Goal: Task Accomplishment & Management: Manage account settings

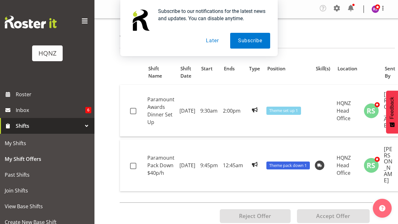
click at [213, 41] on button "Later" at bounding box center [212, 41] width 28 height 16
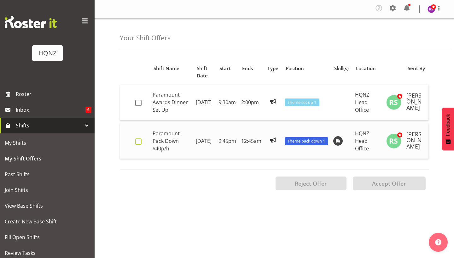
click at [137, 145] on span at bounding box center [138, 142] width 6 height 6
checkbox input "true"
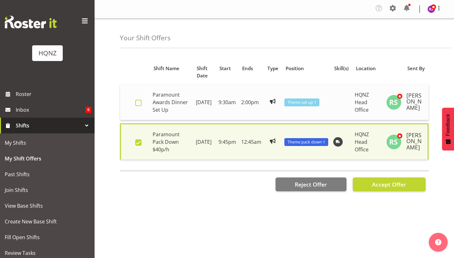
click at [141, 106] on span at bounding box center [138, 103] width 6 height 6
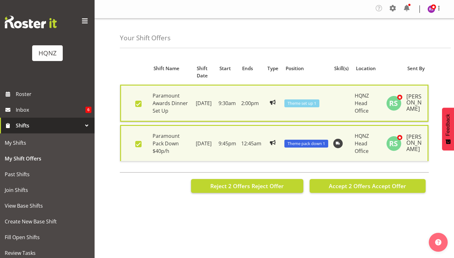
click at [225, 190] on span "Reject 2 Offers" at bounding box center [230, 186] width 40 height 8
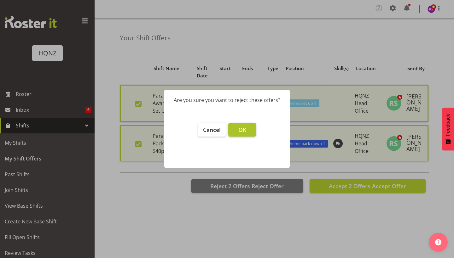
click at [242, 127] on span "OK" at bounding box center [242, 130] width 8 height 8
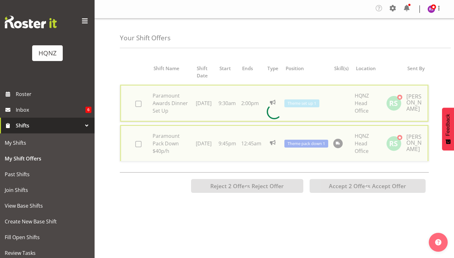
checkbox input "false"
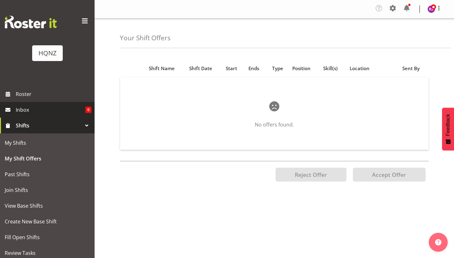
click at [38, 109] on span "Inbox" at bounding box center [51, 109] width 70 height 9
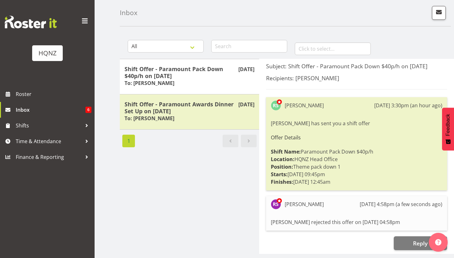
scroll to position [26, 0]
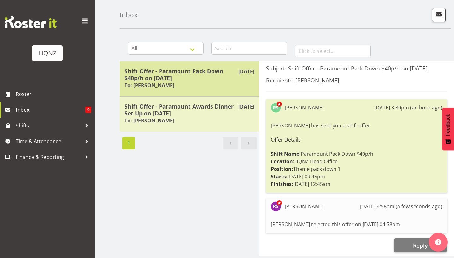
click at [208, 74] on h5 "Shift Offer - Paramount Pack Down $40p/h on 17/09/25" at bounding box center [189, 75] width 130 height 14
click at [190, 75] on h5 "Shift Offer - Paramount Pack Down $40p/h on 17/09/25" at bounding box center [189, 75] width 130 height 14
